Goal: Information Seeking & Learning: Learn about a topic

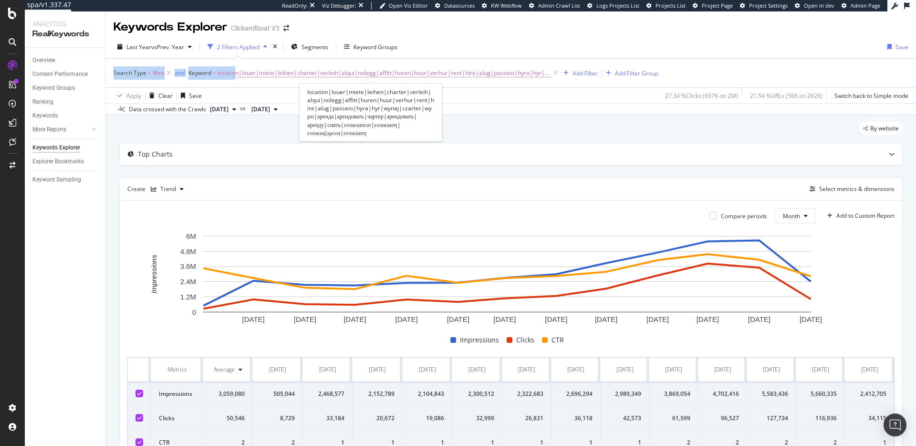
drag, startPoint x: 215, startPoint y: 64, endPoint x: 236, endPoint y: 71, distance: 22.0
click at [236, 71] on div "Search Type = Web and Keyword = location|louer|miete|leihen|charter|verleih|alq…" at bounding box center [511, 73] width 795 height 29
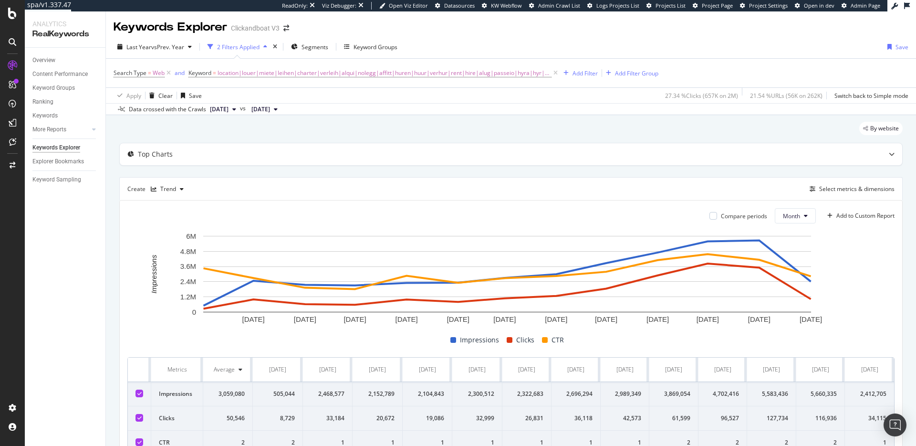
click at [221, 84] on div "Search Type = Web and Keyword = location|louer|miete|leihen|charter|verleih|alq…" at bounding box center [511, 73] width 795 height 29
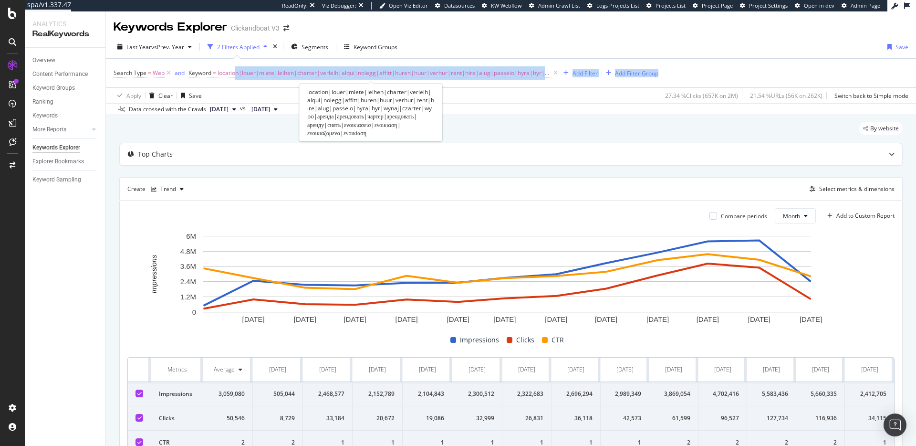
drag, startPoint x: 218, startPoint y: 81, endPoint x: 237, endPoint y: 76, distance: 19.3
click at [237, 76] on div "Search Type = Web and Keyword = location|louer|miete|leihen|charter|verleih|alq…" at bounding box center [511, 73] width 795 height 29
click at [416, 75] on span "location|louer|miete|leihen|charter|verleih|alqui|nolegg|affitt|huren|huur|verh…" at bounding box center [385, 72] width 334 height 13
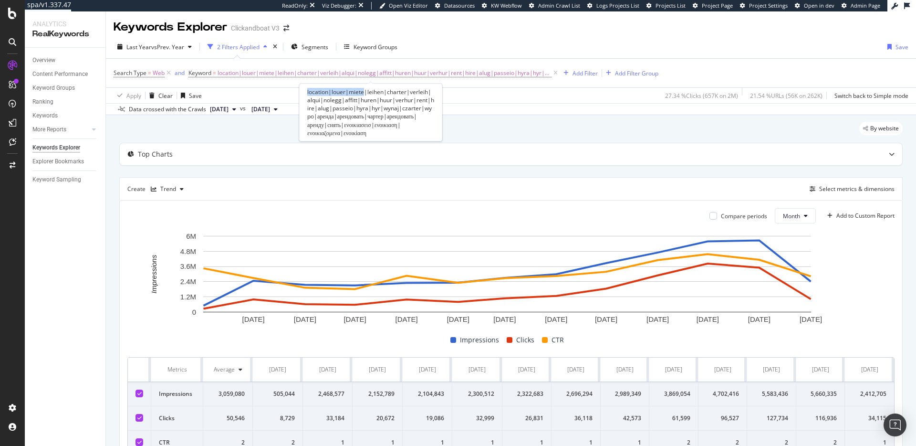
drag, startPoint x: 307, startPoint y: 93, endPoint x: 364, endPoint y: 94, distance: 57.7
click at [364, 94] on div "location|louer|miete|leihen|charter|verleih|alqui|nolegg|affitt|huren|huur|verh…" at bounding box center [370, 112] width 143 height 58
copy div "location|louer|miete"
